Goal: Information Seeking & Learning: Learn about a topic

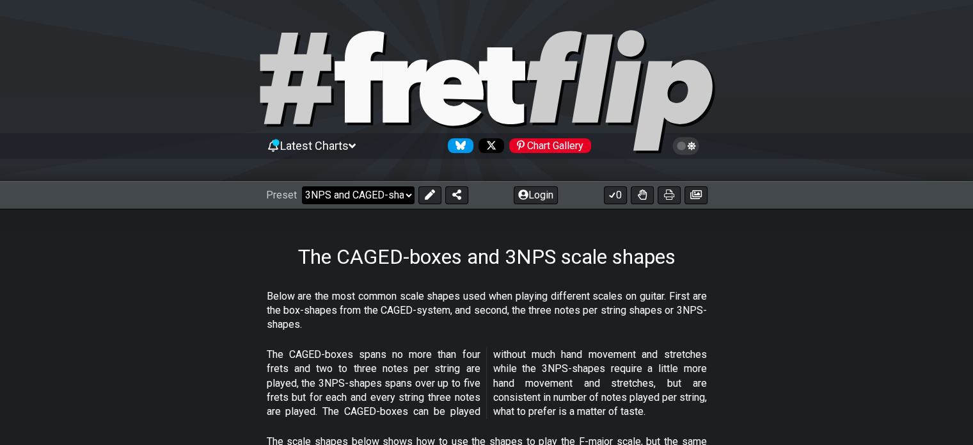
click at [409, 194] on select "Welcome to #fretflip! Initial Preset Custom Preset Minor Pentatonic Major Penta…" at bounding box center [358, 195] width 113 height 18
click at [766, 263] on div "The CAGED-boxes and 3NPS scale shapes" at bounding box center [486, 239] width 973 height 60
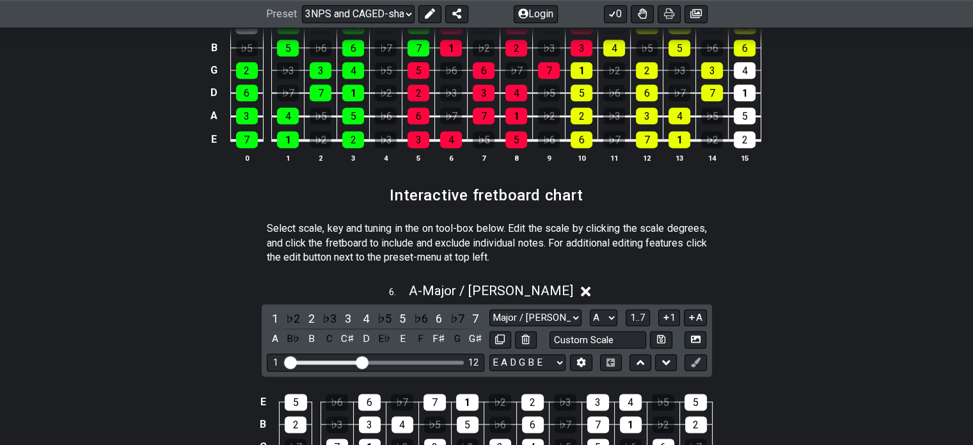
scroll to position [1791, 0]
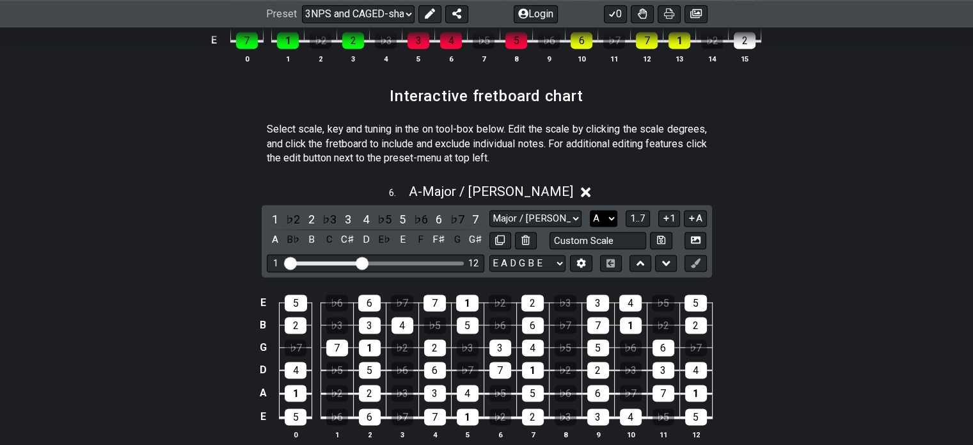
click at [616, 221] on select "A♭ A A♯ B♭ B C C♯ D♭ D D♯ E♭ E F F♯ G♭ G G♯" at bounding box center [604, 218] width 28 height 17
select select "C"
click at [590, 210] on select "A♭ A A♯ B♭ B C C♯ D♭ D D♯ E♭ E F F♯ G♭ G G♯" at bounding box center [604, 218] width 28 height 17
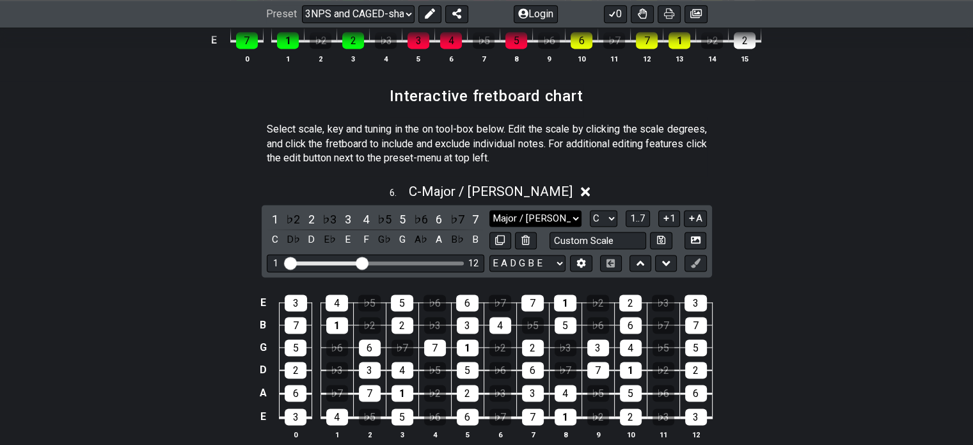
click at [574, 219] on select "Major / Ionian New Scale Minor Pentatonic Major Pentatonic Minor Blues Major Bl…" at bounding box center [535, 218] width 92 height 17
click at [489, 210] on select "Major / Ionian New Scale Minor Pentatonic Major Pentatonic Minor Blues Major Bl…" at bounding box center [535, 218] width 92 height 17
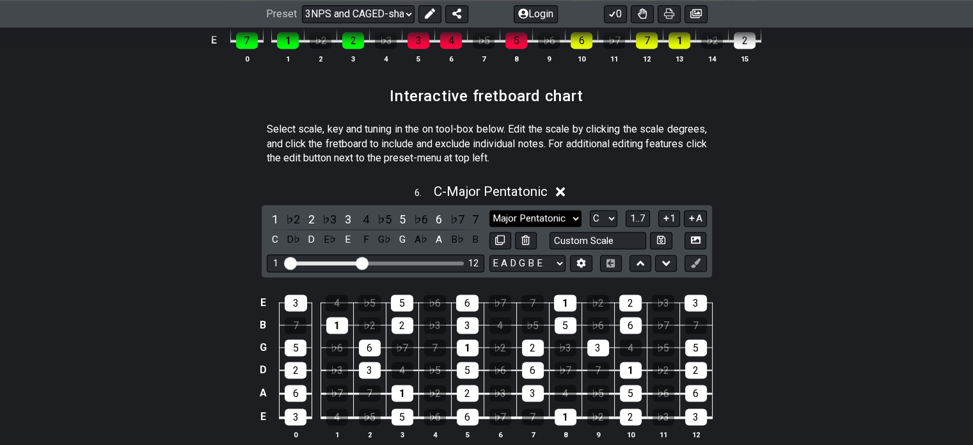
click at [573, 219] on select "Major / Ionian New Scale Minor Pentatonic Major Pentatonic Minor Blues Major Bl…" at bounding box center [535, 218] width 92 height 17
select select "Major / [PERSON_NAME]"
click at [489, 210] on select "Major / Ionian New Scale Minor Pentatonic Major Pentatonic Minor Blues Major Bl…" at bounding box center [535, 218] width 92 height 17
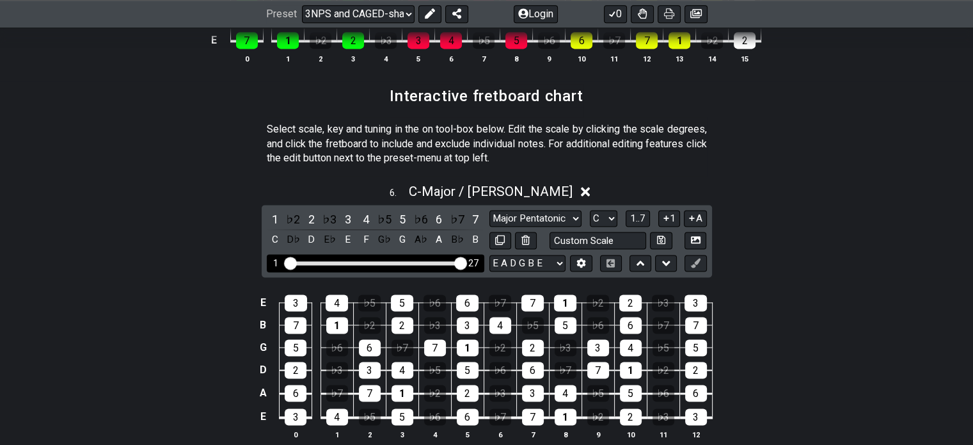
drag, startPoint x: 366, startPoint y: 263, endPoint x: 467, endPoint y: 258, distance: 101.2
click at [466, 262] on input "Visible fret range" at bounding box center [376, 262] width 182 height 0
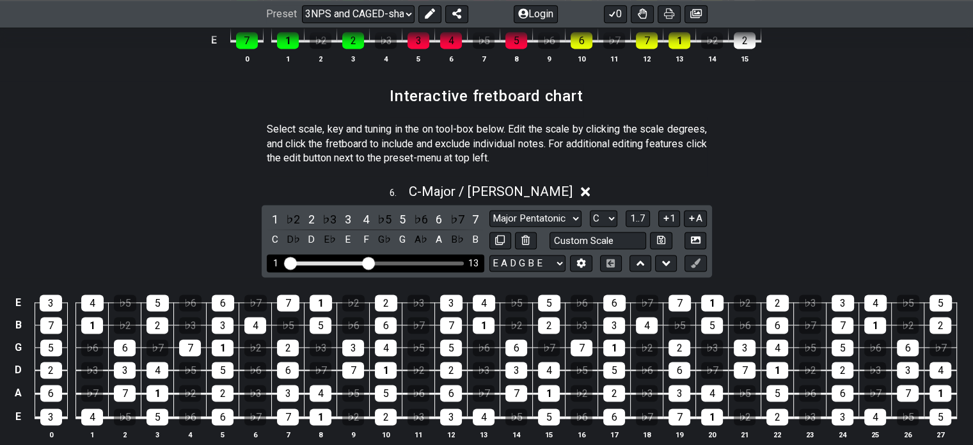
drag, startPoint x: 462, startPoint y: 263, endPoint x: 365, endPoint y: 264, distance: 97.2
click at [365, 262] on input "Visible fret range" at bounding box center [376, 262] width 182 height 0
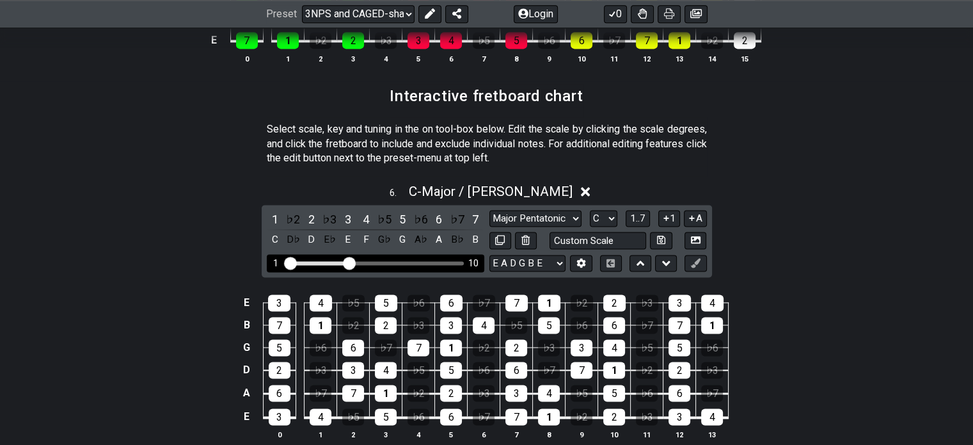
drag, startPoint x: 365, startPoint y: 264, endPoint x: 347, endPoint y: 263, distance: 18.0
click at [347, 262] on input "Visible fret range" at bounding box center [376, 262] width 182 height 0
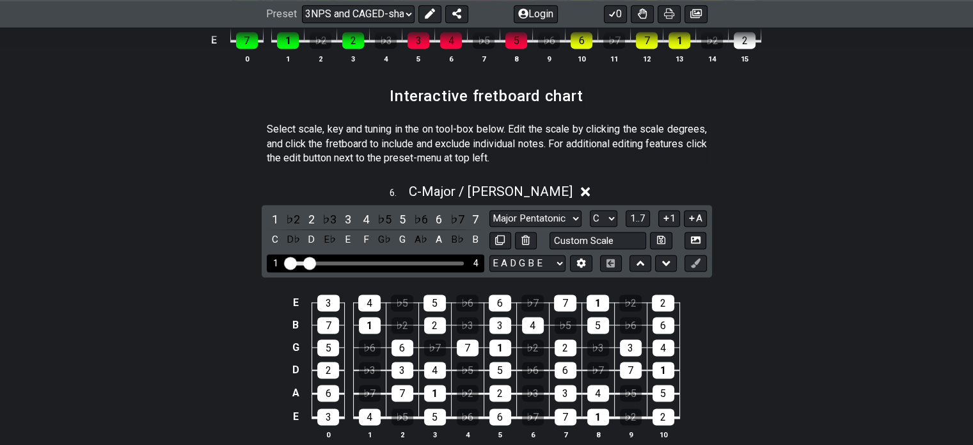
drag, startPoint x: 347, startPoint y: 263, endPoint x: 309, endPoint y: 263, distance: 38.4
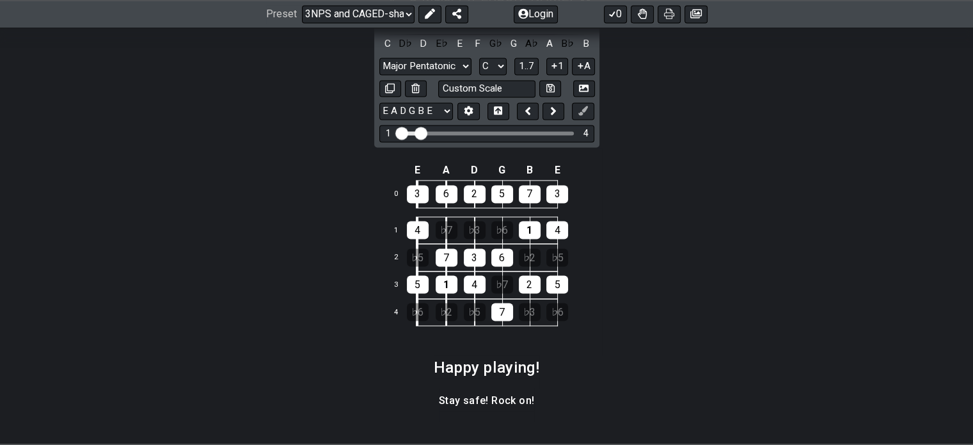
scroll to position [1983, 0]
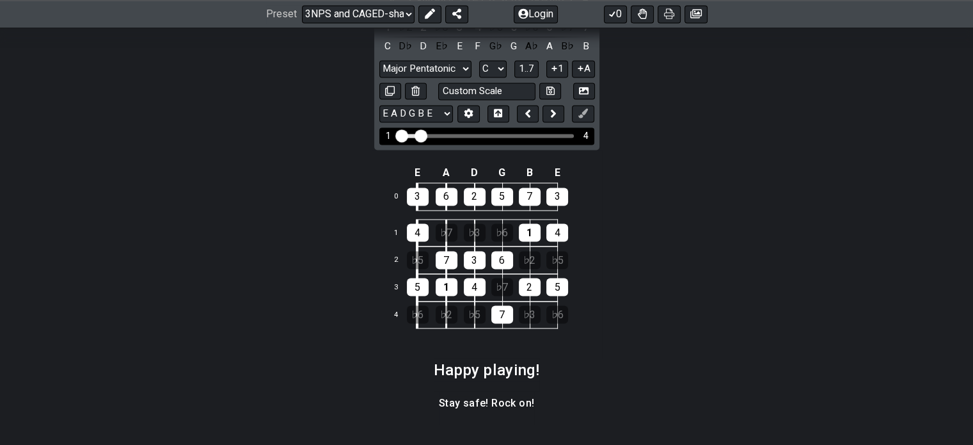
click at [416, 134] on input "Visible fret range" at bounding box center [487, 134] width 182 height 0
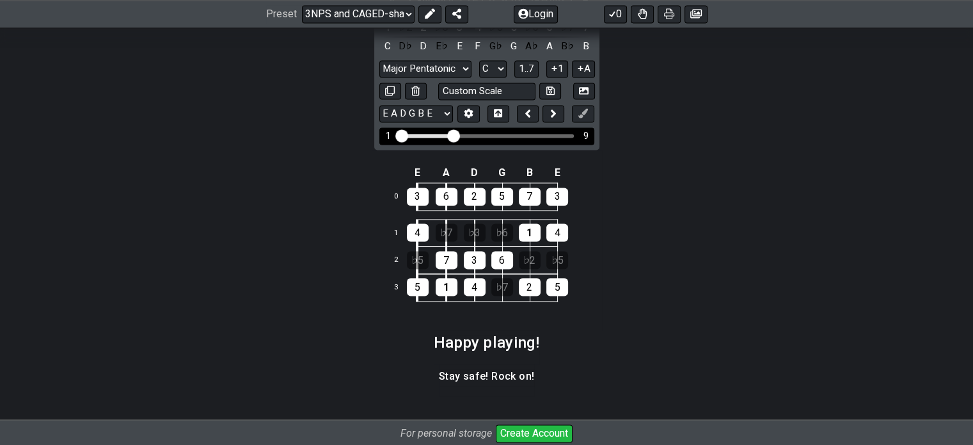
drag, startPoint x: 414, startPoint y: 139, endPoint x: 451, endPoint y: 131, distance: 37.3
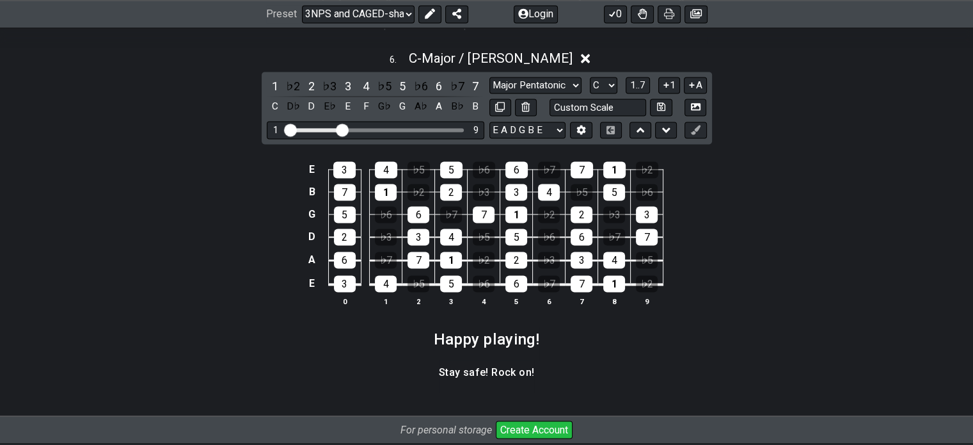
scroll to position [1919, 0]
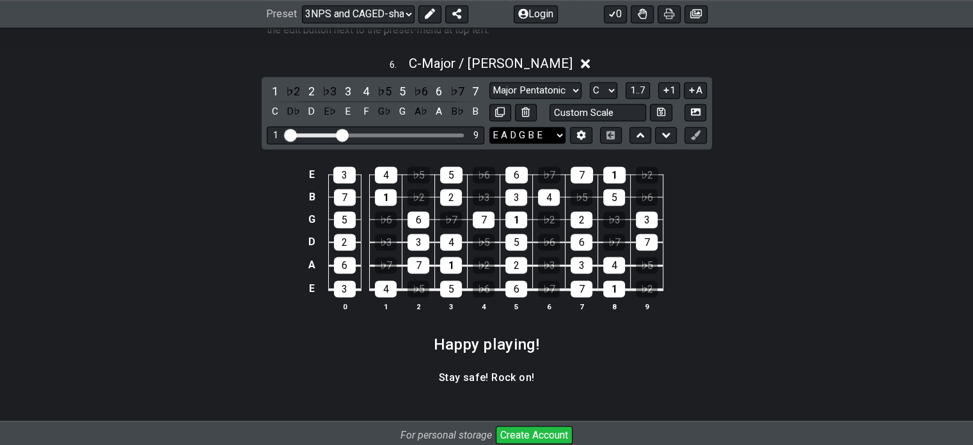
click at [562, 139] on select "E A D G B E E A D G B E E A D G B E B E A D F♯ B A D G C E A D A D G B E E♭ A♭ …" at bounding box center [527, 135] width 76 height 17
click at [562, 138] on select "E A D G B E E A D G B E E A D G B E B E A D F♯ B A D G C E A D A D G B E E♭ A♭ …" at bounding box center [527, 135] width 76 height 17
click at [333, 92] on div "♭3" at bounding box center [329, 91] width 17 height 17
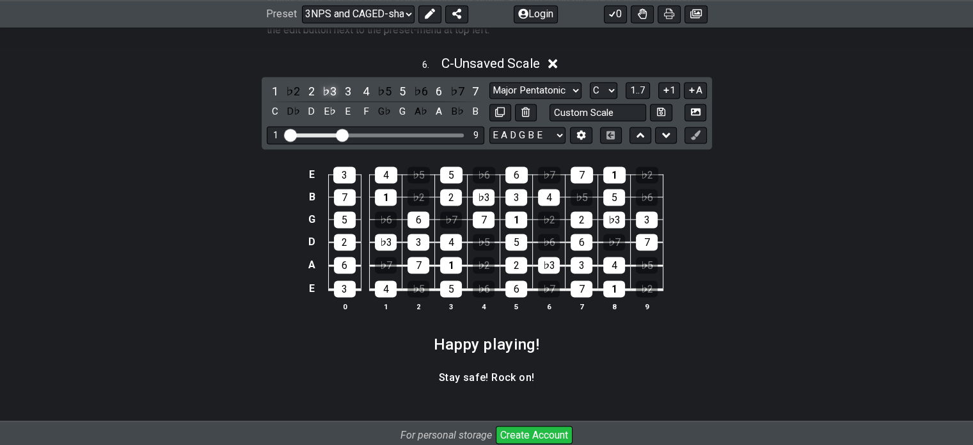
click at [333, 92] on div "♭3" at bounding box center [329, 91] width 17 height 17
click at [641, 94] on span "1..7" at bounding box center [637, 90] width 15 height 12
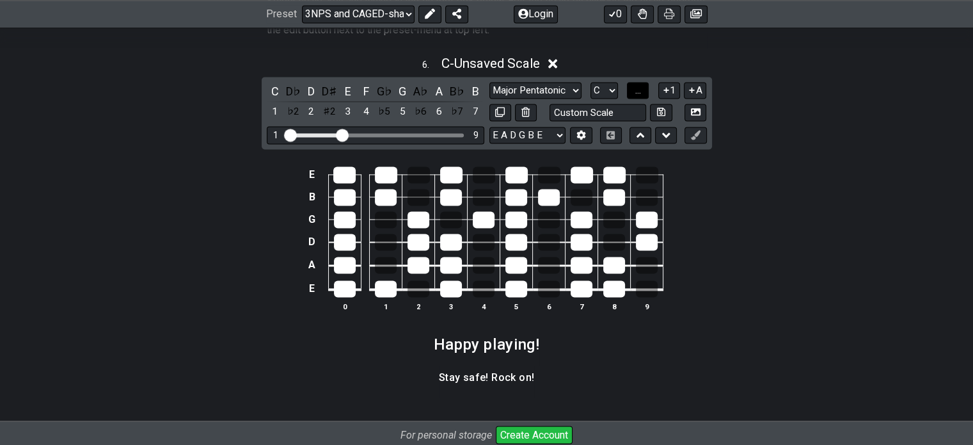
click at [643, 92] on button "..." at bounding box center [638, 90] width 22 height 17
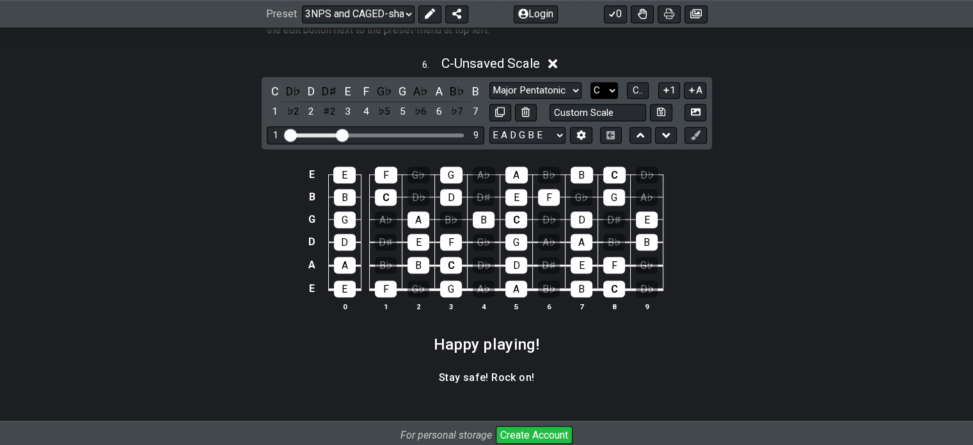
click at [608, 90] on select "A♭ A A♯ B♭ B C C♯ D♭ D D♯ E♭ E F F♯ G♭ G G♯" at bounding box center [604, 90] width 28 height 17
click at [629, 89] on button "C.." at bounding box center [638, 90] width 22 height 17
click at [641, 94] on span "1..7" at bounding box center [637, 90] width 15 height 12
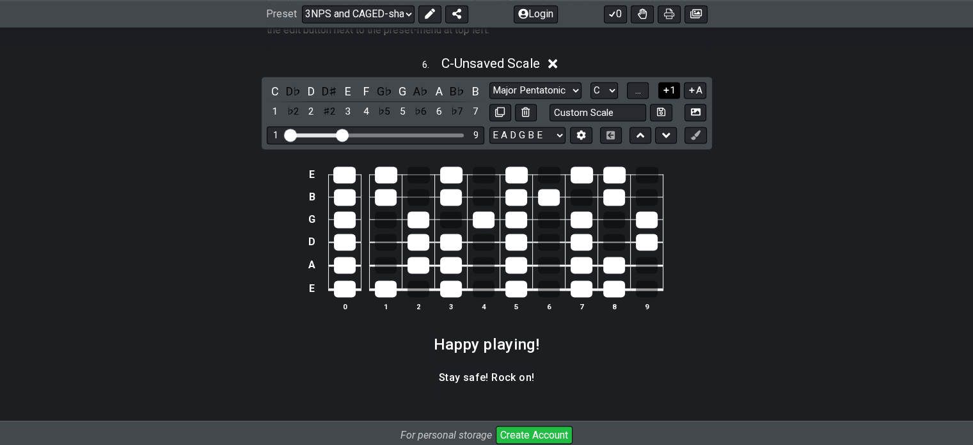
click at [675, 93] on button "1" at bounding box center [669, 90] width 22 height 17
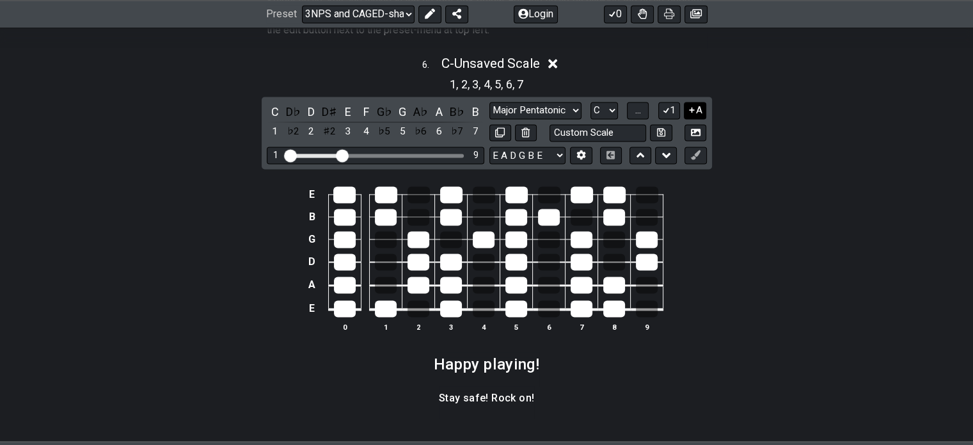
click at [698, 113] on button "A" at bounding box center [695, 110] width 22 height 17
click at [640, 112] on span "..." at bounding box center [638, 110] width 6 height 12
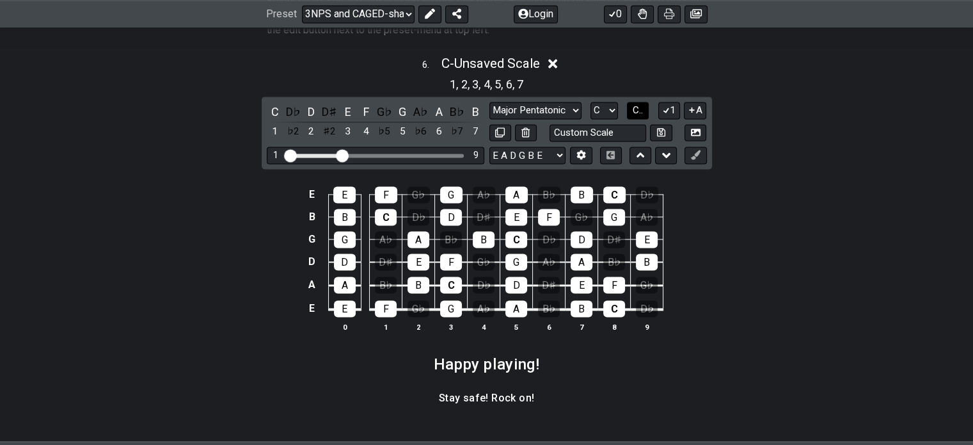
click at [640, 112] on span "C.." at bounding box center [638, 110] width 10 height 12
click at [642, 112] on span "1..7" at bounding box center [637, 110] width 15 height 12
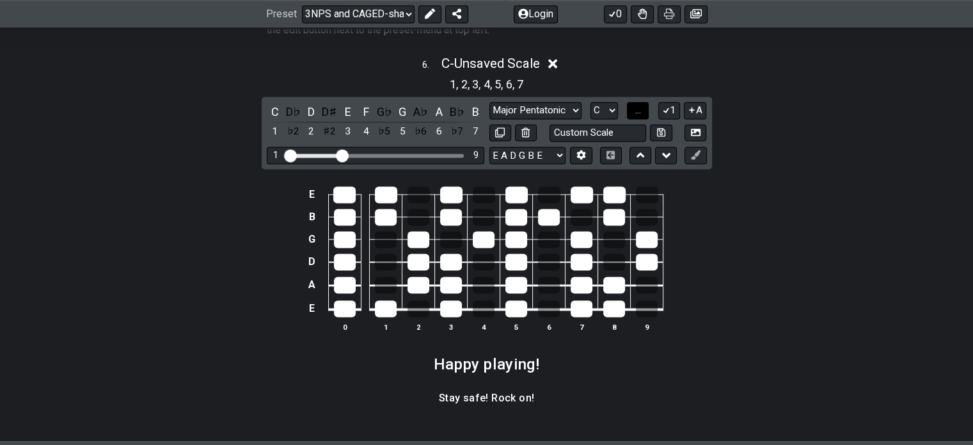
click at [642, 112] on button "..." at bounding box center [638, 110] width 22 height 17
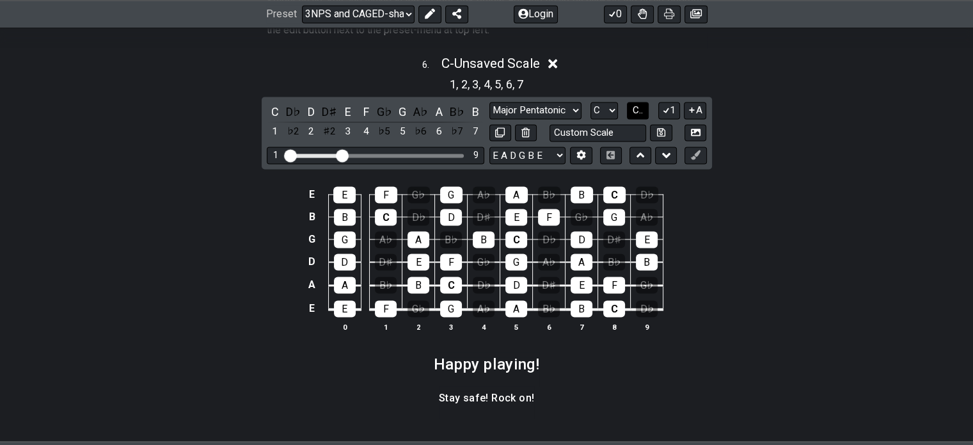
click at [645, 104] on button "C.." at bounding box center [638, 110] width 22 height 17
click at [404, 114] on div "5" at bounding box center [402, 111] width 17 height 17
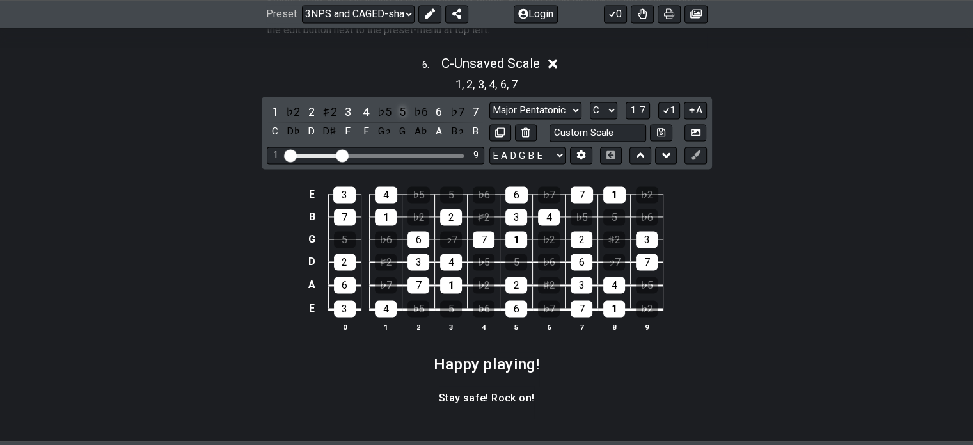
click at [404, 114] on div "5" at bounding box center [402, 111] width 17 height 17
click at [639, 159] on icon at bounding box center [640, 154] width 8 height 13
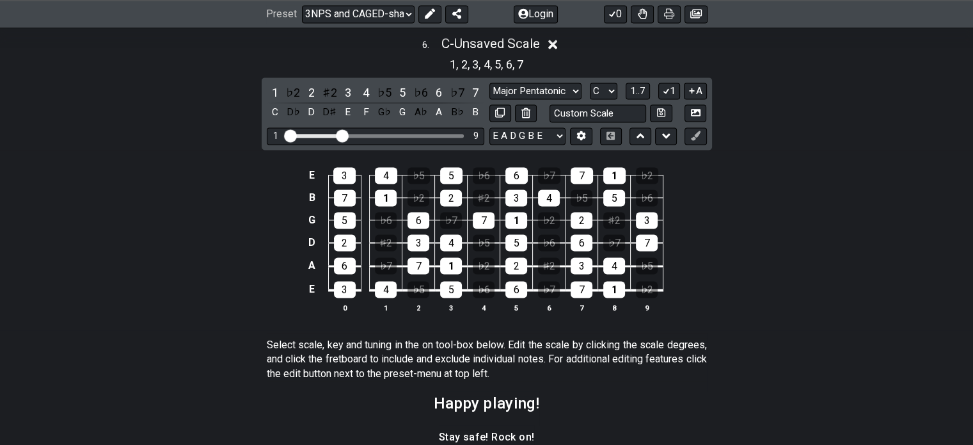
scroll to position [1787, 0]
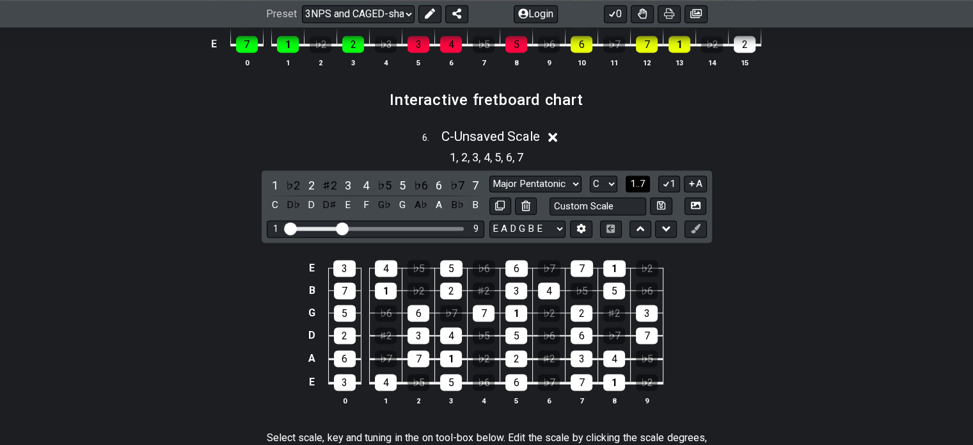
click at [639, 187] on span "1..7" at bounding box center [637, 184] width 15 height 12
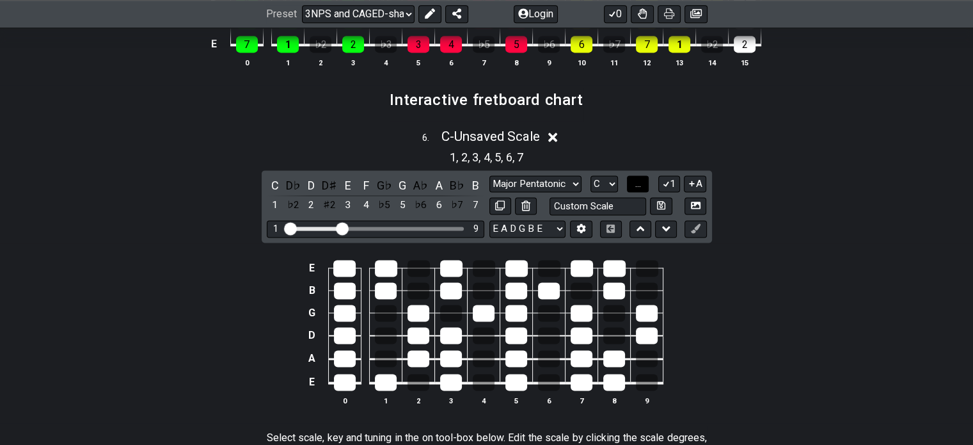
click at [642, 184] on button "..." at bounding box center [638, 183] width 22 height 17
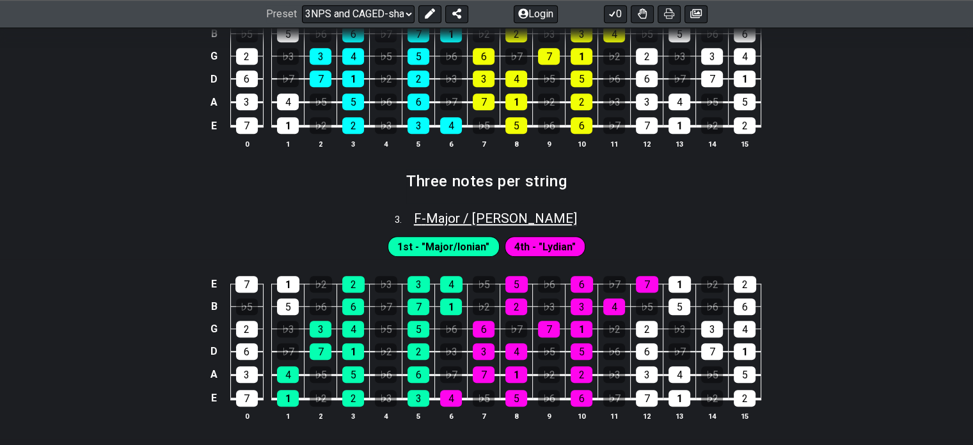
scroll to position [956, 0]
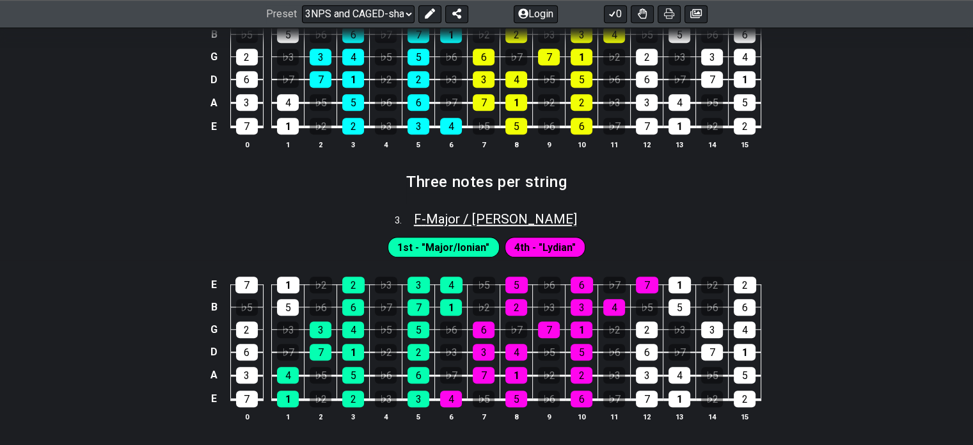
click at [468, 221] on span "F - Major / Ionian" at bounding box center [495, 218] width 163 height 15
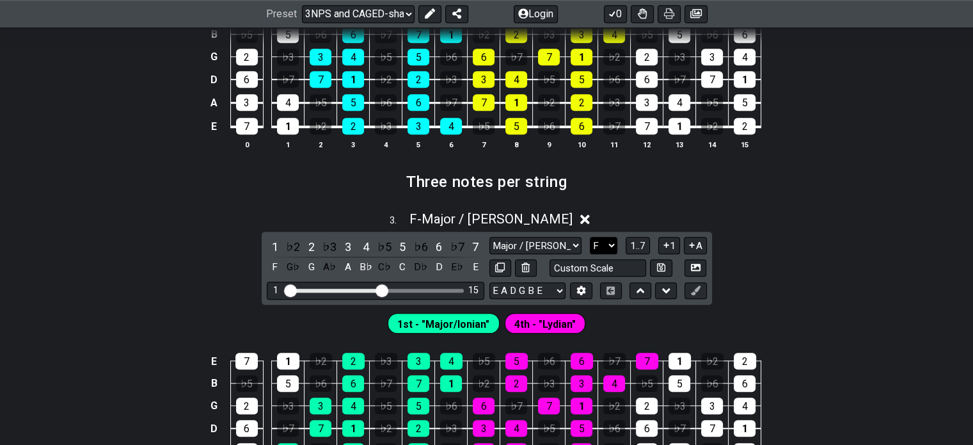
click at [611, 242] on select "A♭ A A♯ B♭ B C C♯ D♭ D D♯ E♭ E F F♯ G♭ G G♯" at bounding box center [604, 245] width 28 height 17
select select "C"
click at [590, 237] on select "A♭ A A♯ B♭ B C C♯ D♭ D D♯ E♭ E F F♯ G♭ G G♯" at bounding box center [604, 245] width 28 height 17
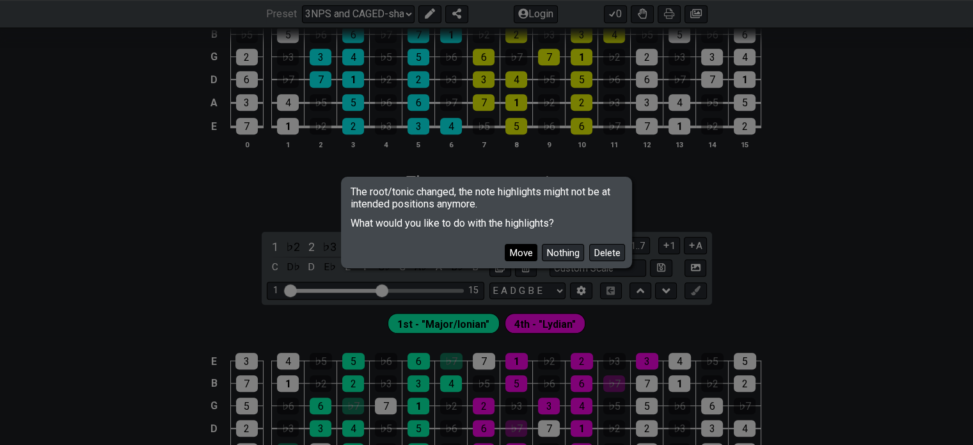
click at [521, 249] on button "Move" at bounding box center [521, 252] width 33 height 17
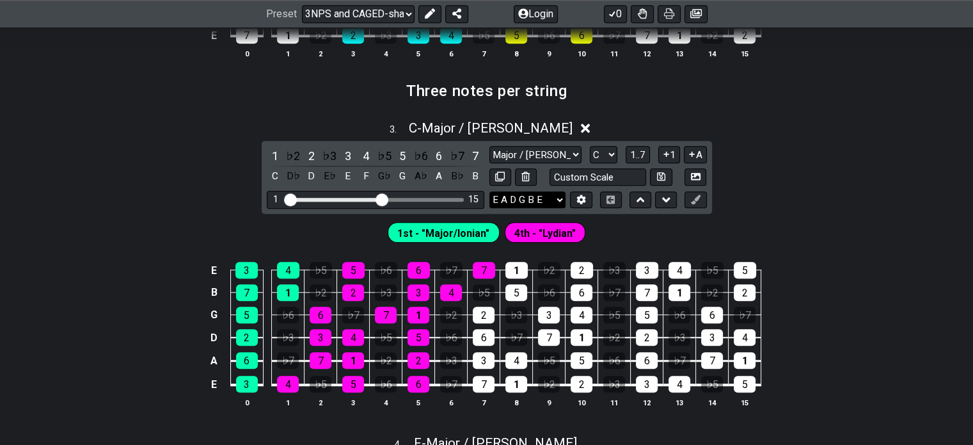
scroll to position [1083, 0]
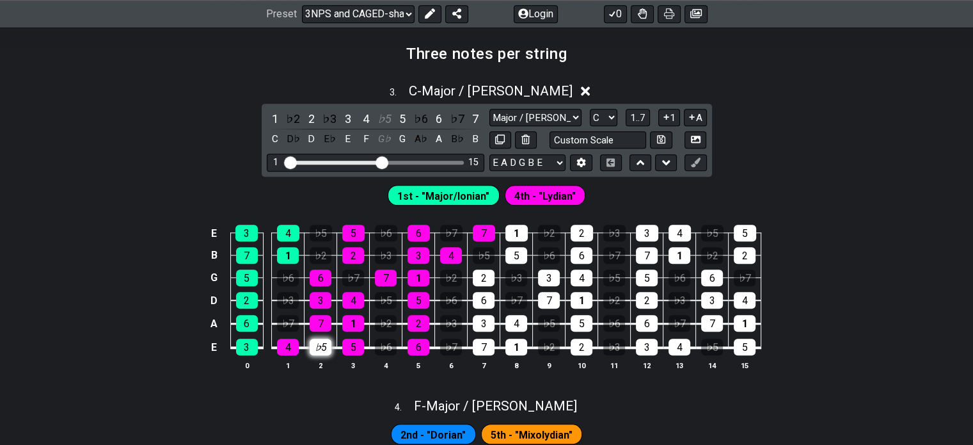
click at [325, 347] on div "♭5" at bounding box center [321, 346] width 22 height 17
click at [327, 347] on div "♭5" at bounding box center [321, 346] width 22 height 17
click at [285, 347] on div "4" at bounding box center [288, 346] width 22 height 17
click at [285, 348] on div "4" at bounding box center [288, 346] width 22 height 17
click at [601, 121] on select "A♭ A A♯ B♭ B C C♯ D♭ D D♯ E♭ E F F♯ G♭ G G♯" at bounding box center [604, 117] width 28 height 17
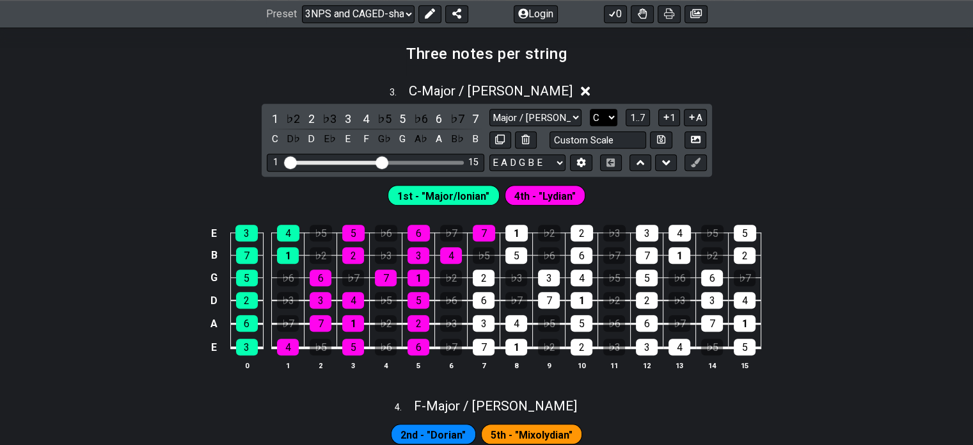
click at [611, 114] on select "A♭ A A♯ B♭ B C C♯ D♭ D D♯ E♭ E F F♯ G♭ G G♯" at bounding box center [604, 117] width 28 height 17
click at [645, 121] on span "1..7" at bounding box center [637, 118] width 15 height 12
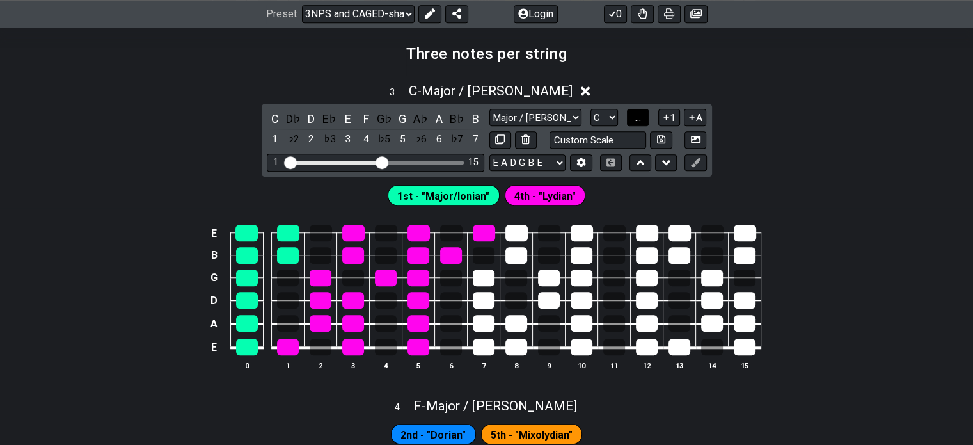
click at [645, 119] on button "..." at bounding box center [638, 117] width 22 height 17
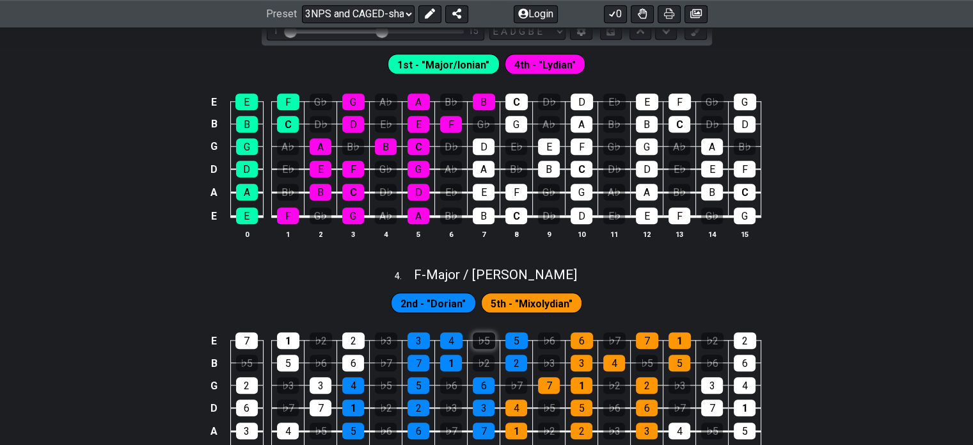
scroll to position [1211, 0]
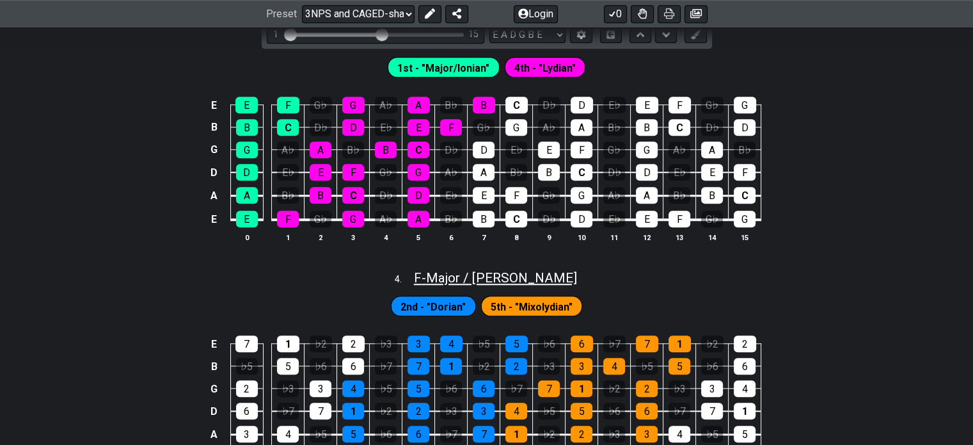
click at [491, 281] on span "F - Major / Ionian" at bounding box center [495, 277] width 163 height 15
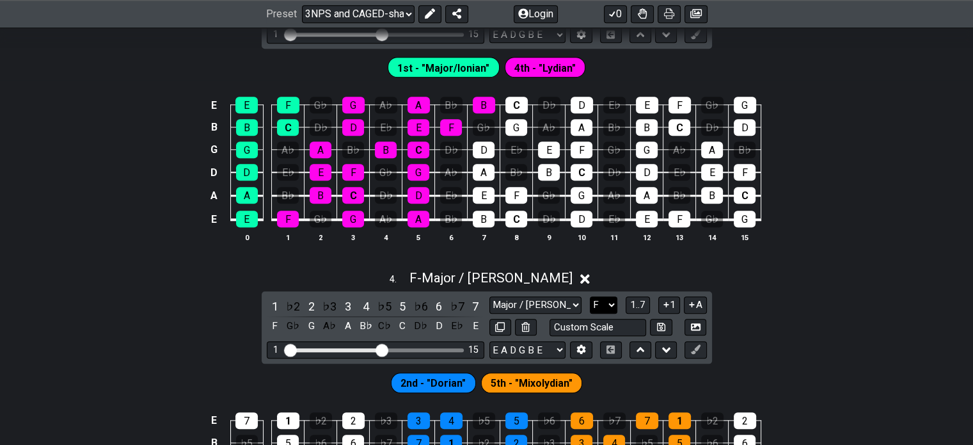
click at [609, 303] on select "A♭ A A♯ B♭ B C C♯ D♭ D D♯ E♭ E F F♯ G♭ G G♯" at bounding box center [604, 304] width 28 height 17
select select "C"
click at [590, 296] on select "A♭ A A♯ B♭ B C C♯ D♭ D D♯ E♭ E F F♯ G♭ G G♯" at bounding box center [604, 304] width 28 height 17
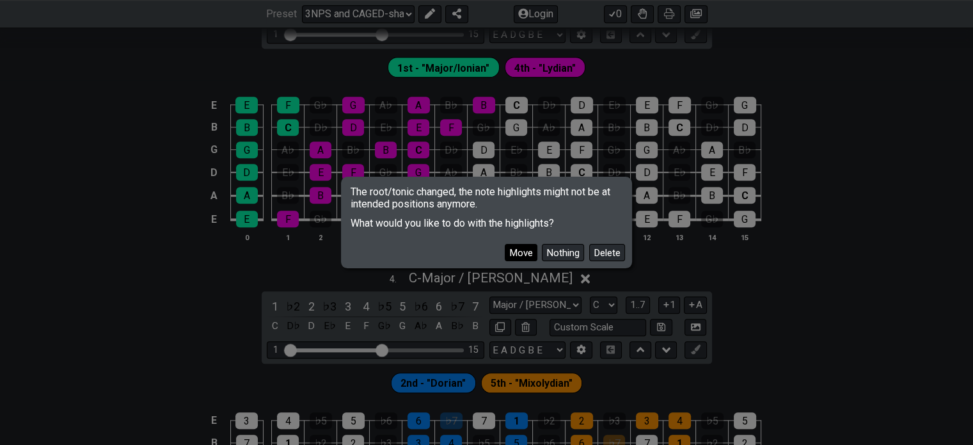
click at [519, 249] on button "Move" at bounding box center [521, 252] width 33 height 17
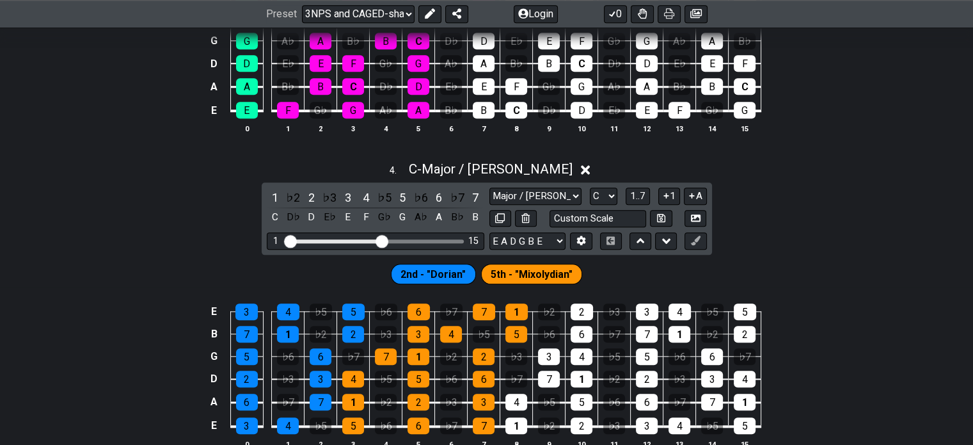
scroll to position [1403, 0]
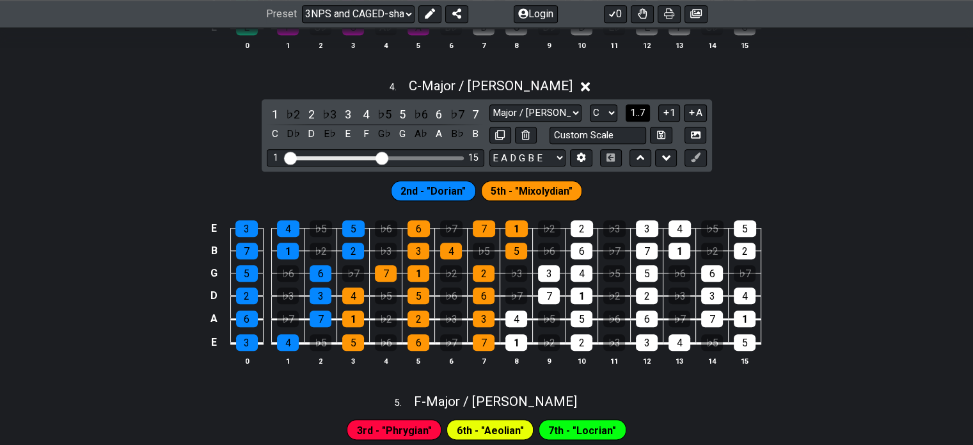
click at [640, 109] on span "1..7" at bounding box center [637, 113] width 15 height 12
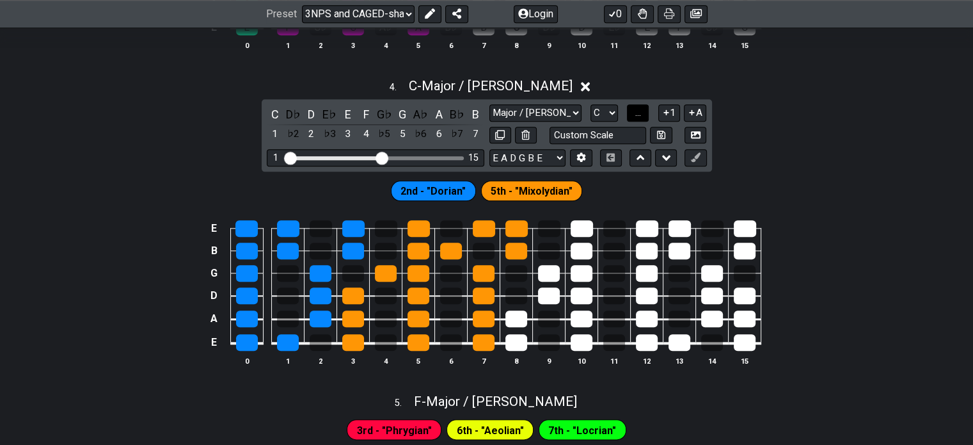
click at [640, 109] on span "..." at bounding box center [638, 113] width 6 height 12
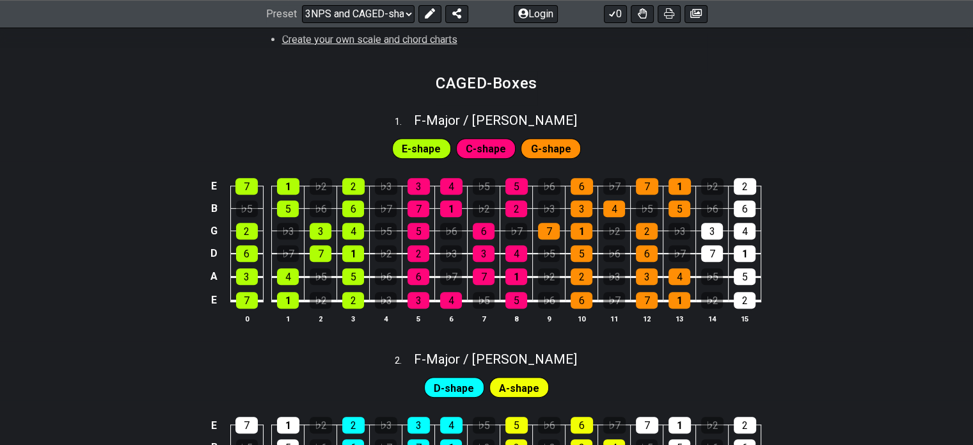
scroll to position [532, 0]
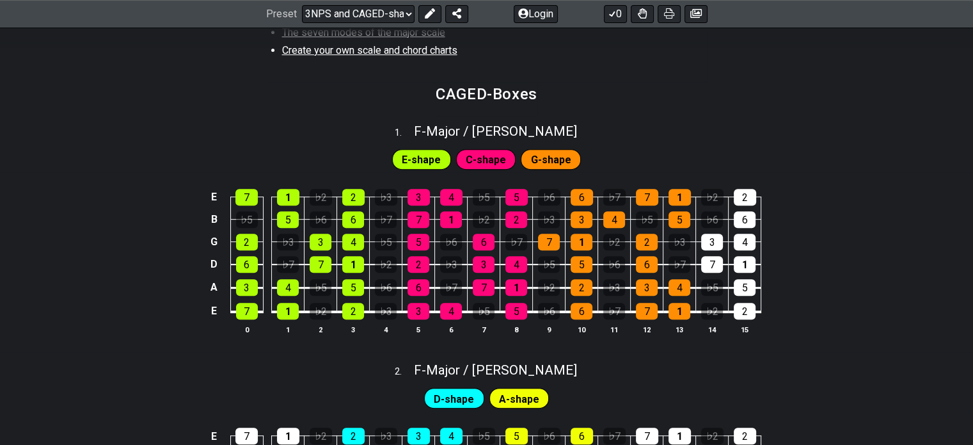
click at [491, 159] on span "C-shape" at bounding box center [486, 159] width 40 height 19
click at [476, 127] on span "F - Major / Ionian" at bounding box center [495, 130] width 163 height 15
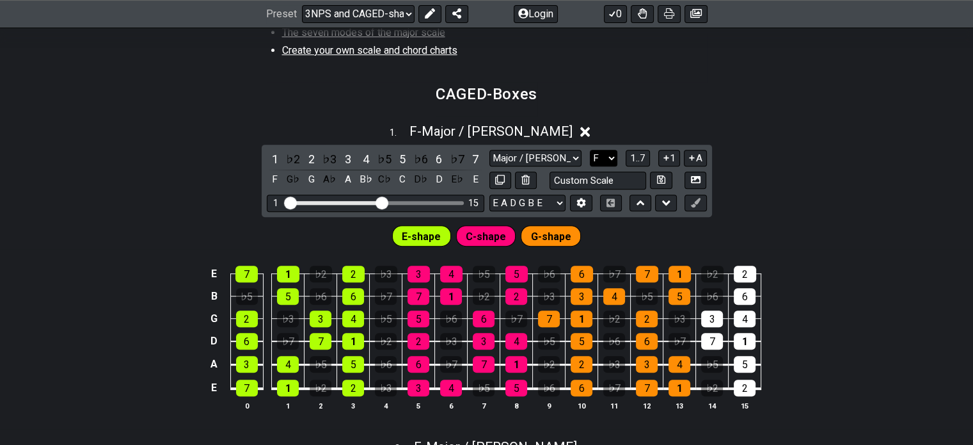
click at [601, 154] on select "A♭ A A♯ B♭ B C C♯ D♭ D D♯ E♭ E F F♯ G♭ G G♯" at bounding box center [604, 158] width 28 height 17
select select "C"
click at [590, 150] on select "A♭ A A♯ B♭ B C C♯ D♭ D D♯ E♭ E F F♯ G♭ G G♯" at bounding box center [604, 158] width 28 height 17
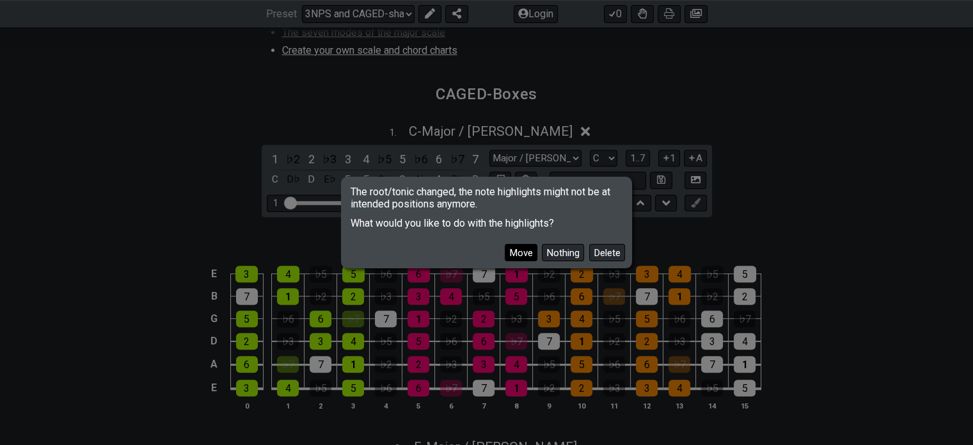
click at [516, 249] on button "Move" at bounding box center [521, 252] width 33 height 17
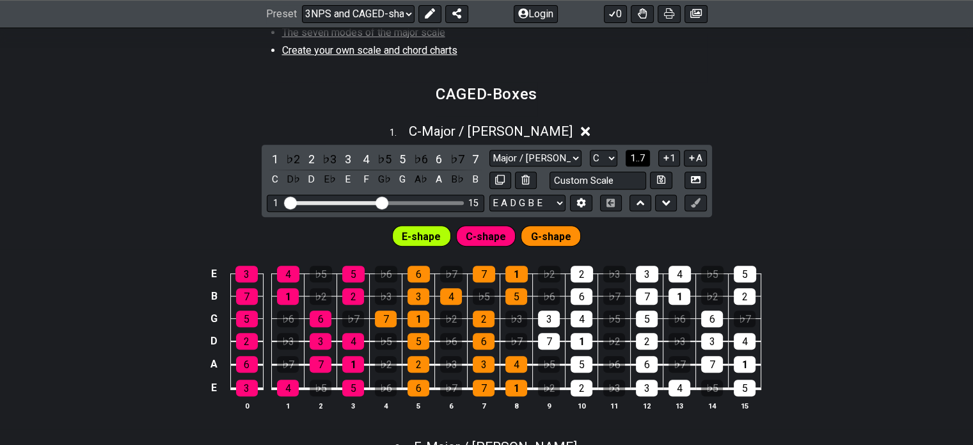
click at [646, 153] on button "1..7" at bounding box center [638, 158] width 24 height 17
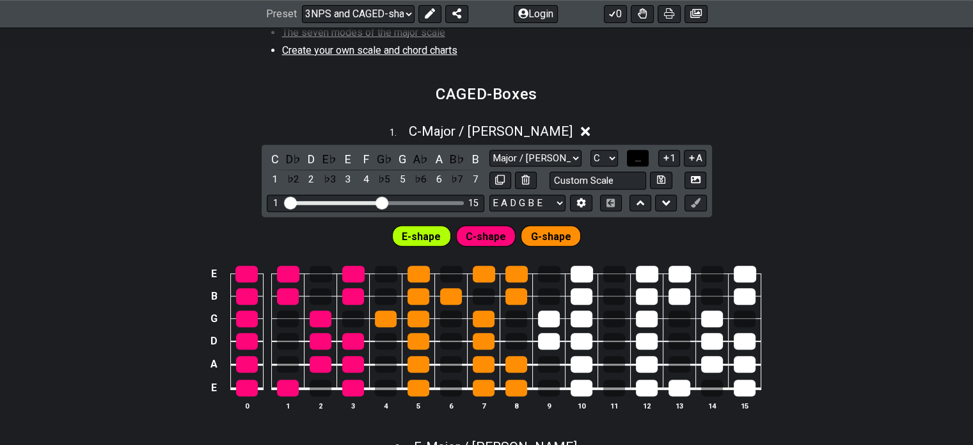
click at [645, 153] on button "..." at bounding box center [638, 158] width 22 height 17
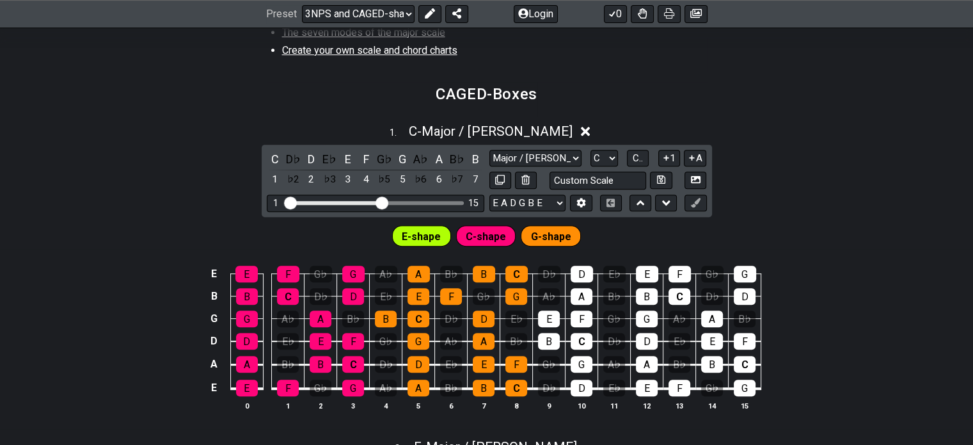
click at [496, 233] on span "C-shape" at bounding box center [486, 236] width 40 height 19
click at [414, 237] on span "E-shape" at bounding box center [421, 236] width 39 height 19
click at [508, 237] on div "C-shape" at bounding box center [486, 235] width 60 height 20
click at [667, 162] on button "1" at bounding box center [669, 158] width 22 height 17
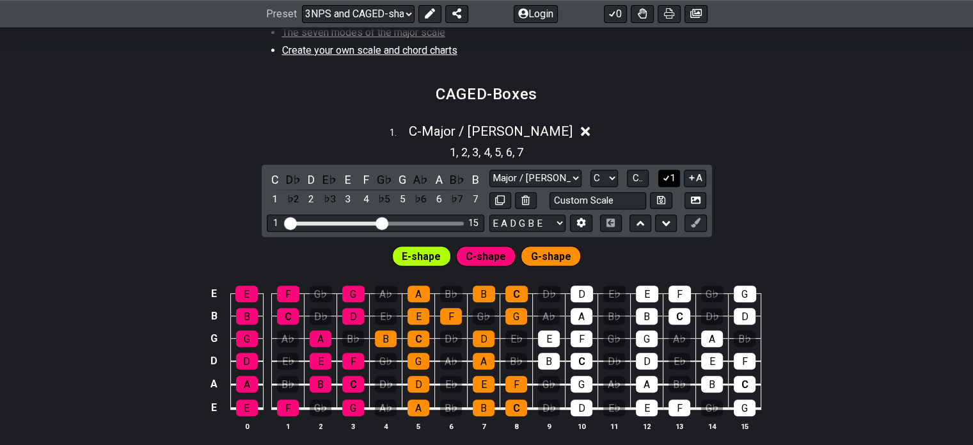
click at [670, 176] on icon at bounding box center [666, 178] width 12 height 10
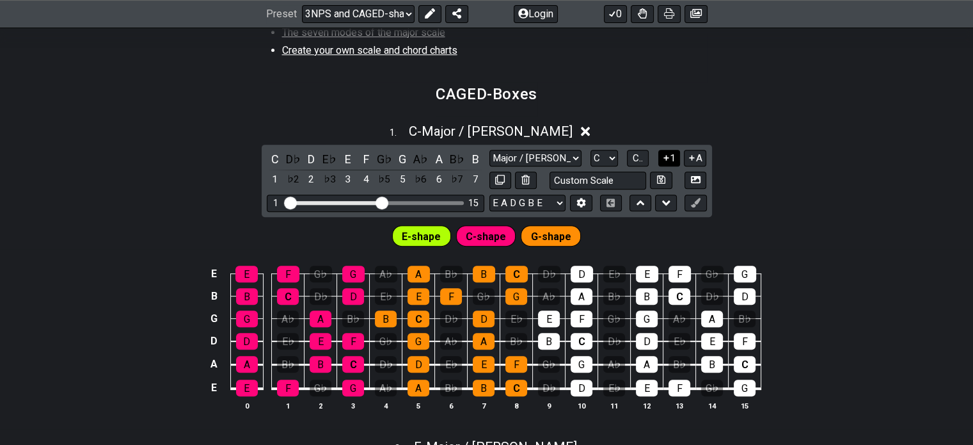
click at [668, 159] on icon at bounding box center [666, 158] width 12 height 10
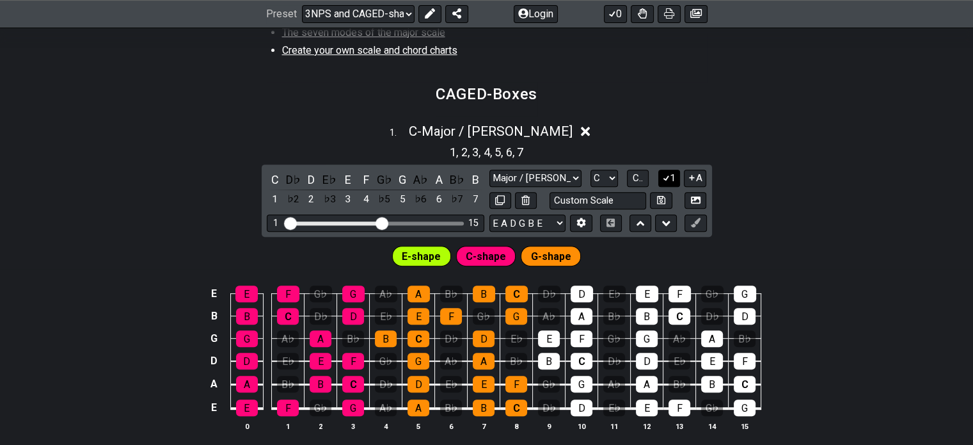
click at [668, 159] on div "1 , 2 , 3 , 4 , 5 , 6 , 7" at bounding box center [486, 150] width 973 height 20
click at [670, 178] on button "1" at bounding box center [669, 177] width 22 height 17
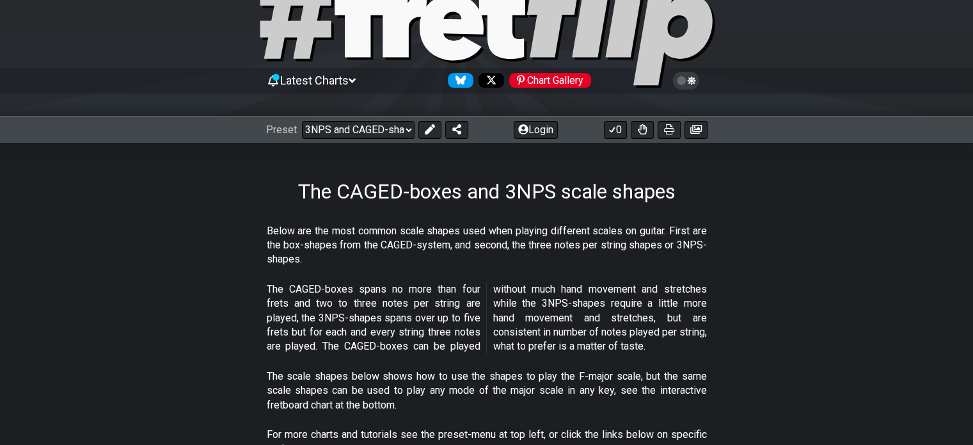
scroll to position [0, 0]
